Goal: Task Accomplishment & Management: Manage account settings

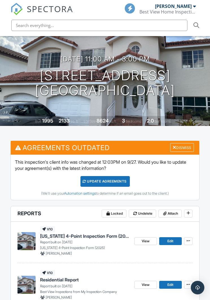
click at [128, 182] on div "Update Agreements" at bounding box center [104, 181] width 49 height 11
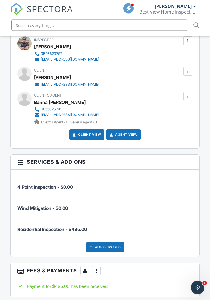
scroll to position [741, 0]
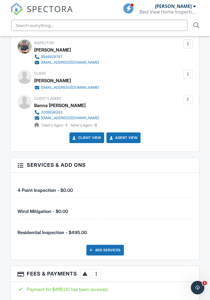
click at [188, 79] on div at bounding box center [187, 74] width 9 height 9
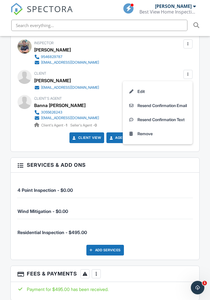
click at [182, 99] on li "Edit" at bounding box center [157, 91] width 63 height 14
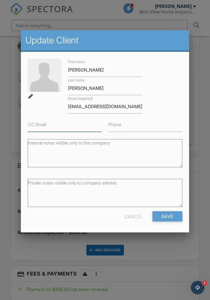
click at [73, 131] on input "CC Email" at bounding box center [65, 125] width 74 height 14
type input "[EMAIL_ADDRESS][DOMAIN_NAME]"
click at [167, 217] on input "Save" at bounding box center [167, 216] width 30 height 10
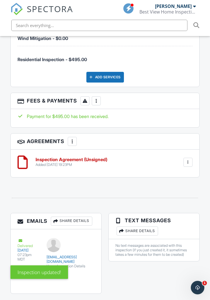
scroll to position [913, 0]
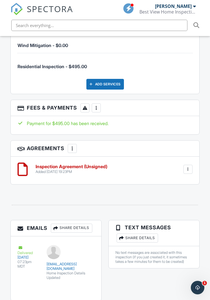
click at [188, 172] on div at bounding box center [188, 169] width 6 height 6
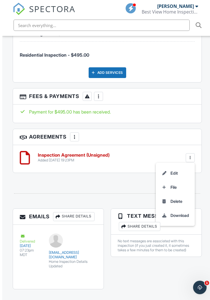
scroll to position [924, 0]
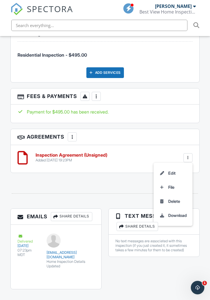
click at [75, 141] on div "More" at bounding box center [72, 136] width 9 height 9
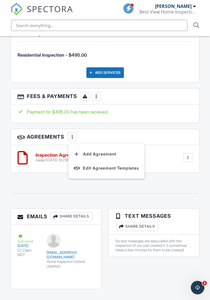
click at [143, 203] on div at bounding box center [104, 193] width 195 height 19
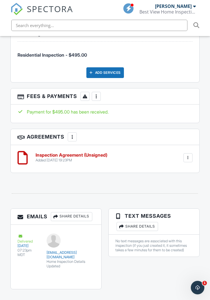
click at [75, 139] on div "More" at bounding box center [72, 136] width 9 height 9
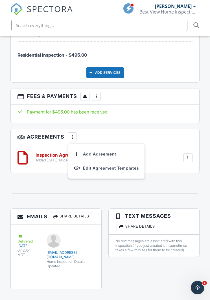
click at [194, 172] on div "Inspection Agreement (Unsigned) Added [DATE] 19:23PM Edit File [GEOGRAPHIC_DATA…" at bounding box center [105, 159] width 188 height 28
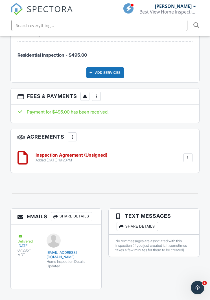
click at [191, 162] on div at bounding box center [187, 157] width 9 height 9
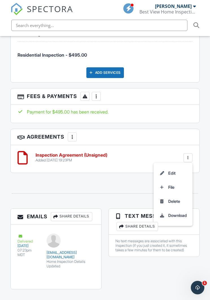
click at [182, 218] on li "Download" at bounding box center [173, 215] width 32 height 14
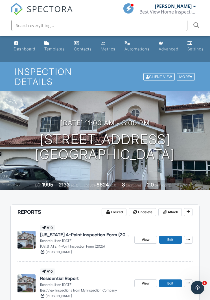
click at [199, 288] on icon "Open Intercom Messenger" at bounding box center [197, 287] width 9 height 9
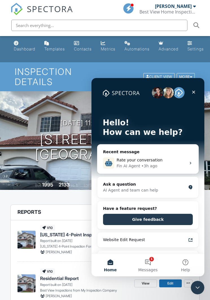
click at [149, 270] on span "Messages" at bounding box center [147, 270] width 19 height 4
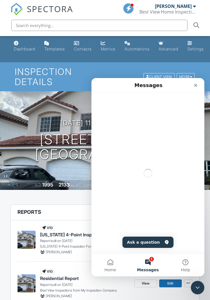
click at [157, 243] on button "Ask a question" at bounding box center [147, 242] width 51 height 11
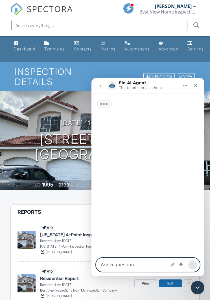
click at [143, 265] on textarea "Ask a question…" at bounding box center [147, 265] width 103 height 14
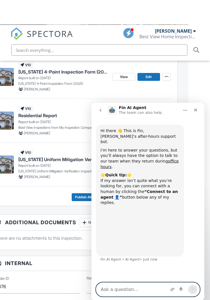
scroll to position [229, 30]
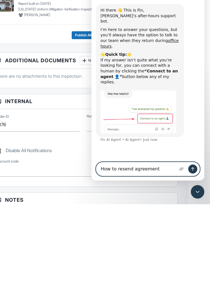
type textarea "How to resend agreement"
click at [190, 169] on icon "Send a message…" at bounding box center [192, 169] width 5 height 5
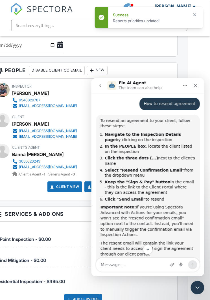
scroll to position [0, 0]
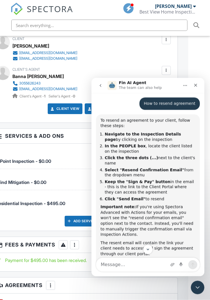
click at [161, 44] on div at bounding box center [165, 39] width 9 height 9
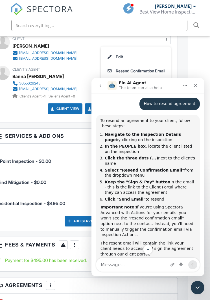
click at [155, 73] on li "Resend Confirmation Email" at bounding box center [135, 71] width 63 height 14
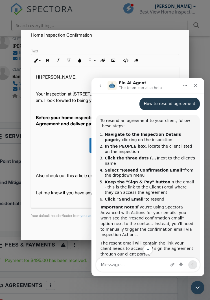
scroll to position [62, 0]
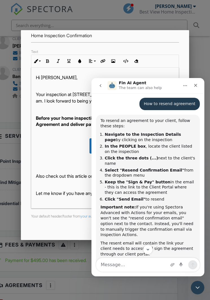
click at [198, 85] on div "Close" at bounding box center [195, 85] width 10 height 10
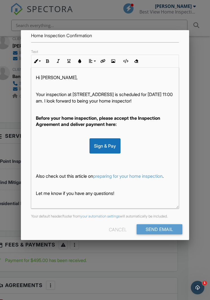
scroll to position [0, 0]
click at [172, 232] on input "Send Email" at bounding box center [159, 229] width 46 height 10
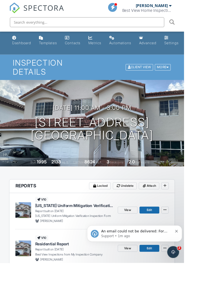
scroll to position [93, 0]
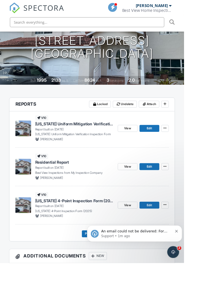
click at [145, 188] on span "View" at bounding box center [145, 190] width 8 height 6
